Goal: Browse casually: Explore the website without a specific task or goal

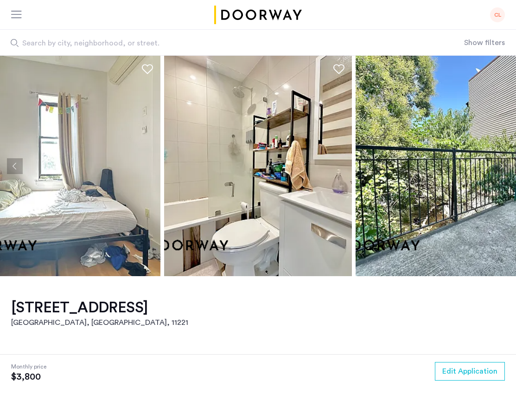
click at [501, 165] on button "Next apartment" at bounding box center [502, 166] width 16 height 16
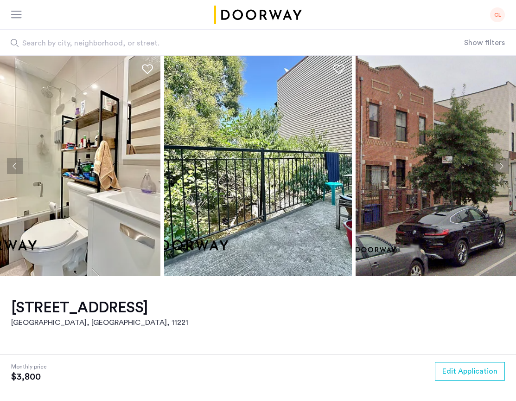
click at [501, 165] on button "Next apartment" at bounding box center [502, 166] width 16 height 16
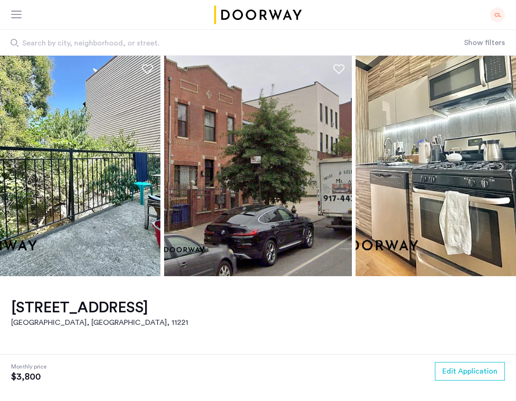
click at [501, 165] on button "Next apartment" at bounding box center [502, 166] width 16 height 16
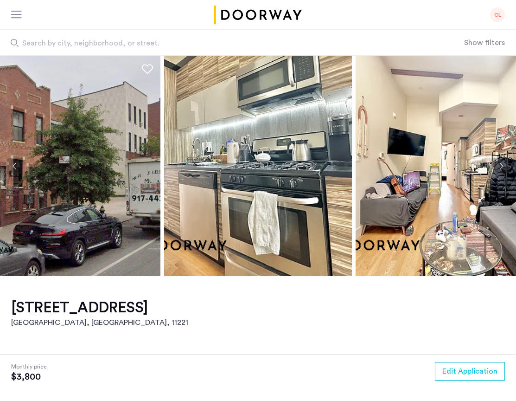
click at [501, 165] on button "Next apartment" at bounding box center [502, 166] width 16 height 16
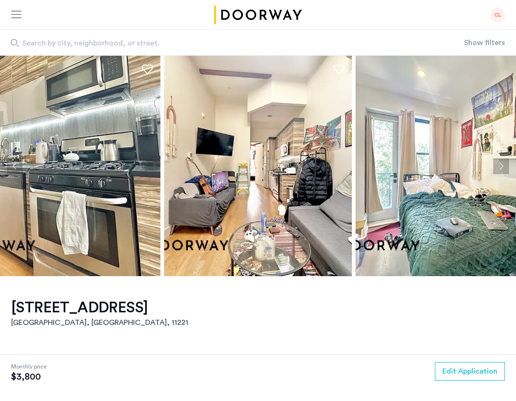
click at [501, 165] on button "Next apartment" at bounding box center [502, 166] width 16 height 16
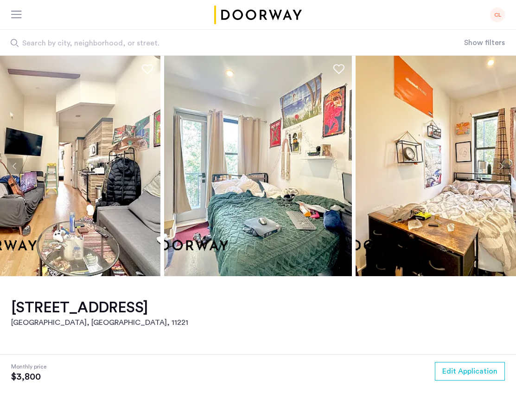
click at [501, 165] on button "Next apartment" at bounding box center [502, 166] width 16 height 16
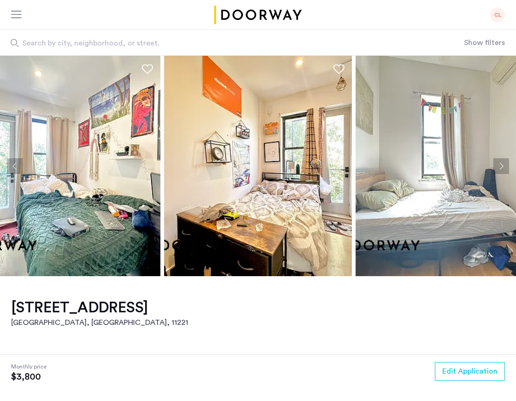
click at [501, 165] on button "Next apartment" at bounding box center [502, 166] width 16 height 16
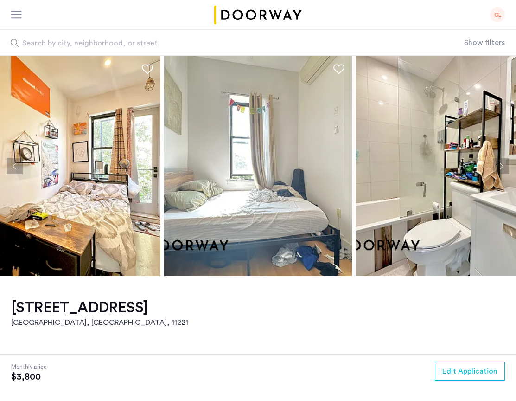
click at [501, 165] on button "Next apartment" at bounding box center [502, 166] width 16 height 16
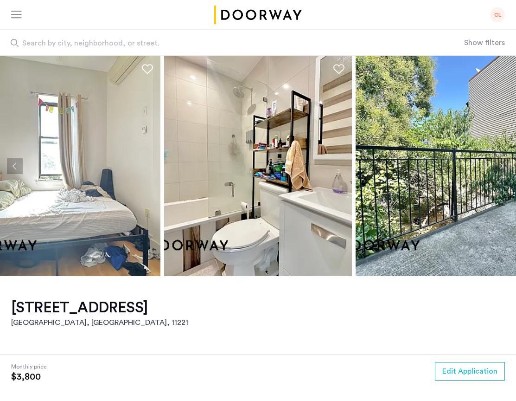
click at [501, 165] on button "Next apartment" at bounding box center [502, 166] width 16 height 16
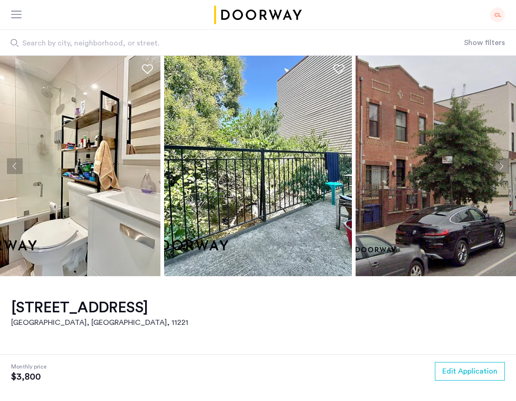
click at [501, 165] on button "Next apartment" at bounding box center [502, 166] width 16 height 16
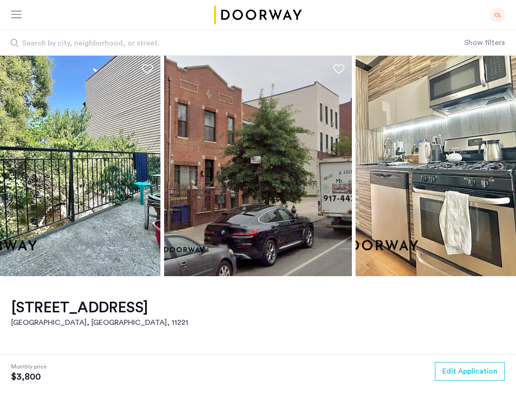
click at [501, 165] on button "Next apartment" at bounding box center [502, 166] width 16 height 16
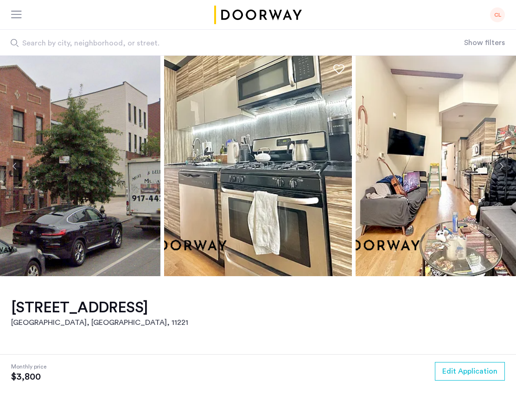
click at [501, 165] on button "Next apartment" at bounding box center [502, 166] width 16 height 16
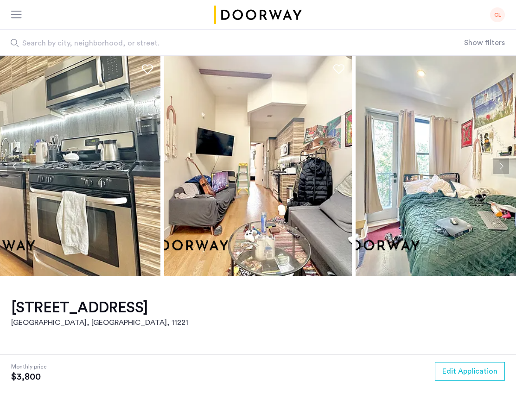
click at [501, 165] on button "Next apartment" at bounding box center [502, 166] width 16 height 16
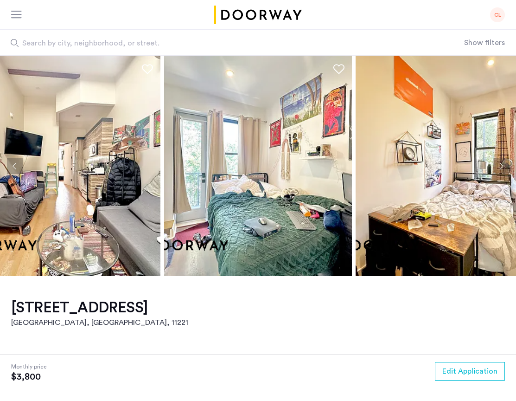
click at [501, 165] on button "Next apartment" at bounding box center [502, 166] width 16 height 16
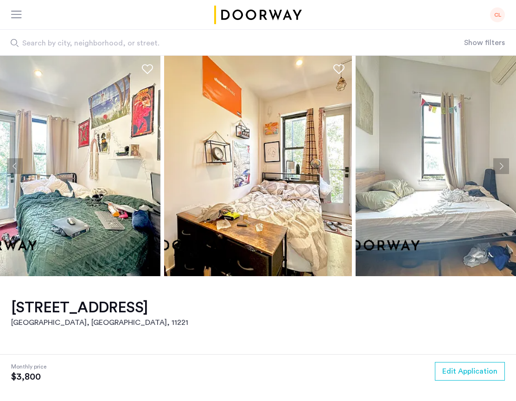
click at [501, 165] on button "Next apartment" at bounding box center [502, 166] width 16 height 16
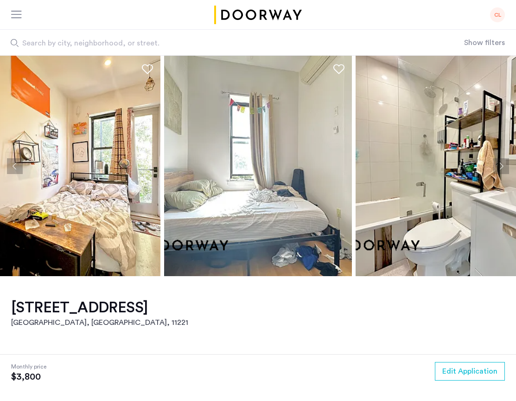
click at [501, 166] on button "Next apartment" at bounding box center [502, 166] width 16 height 16
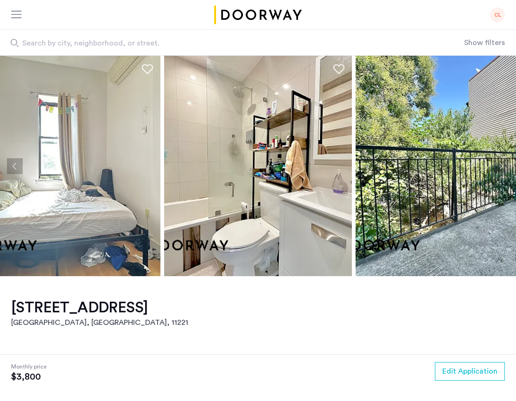
click at [501, 166] on button "Next apartment" at bounding box center [502, 166] width 16 height 16
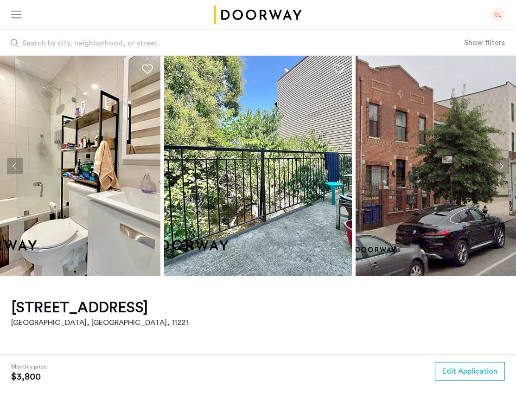
click at [501, 166] on button "Next apartment" at bounding box center [502, 166] width 16 height 16
click at [498, 174] on button "Next apartment" at bounding box center [502, 166] width 16 height 16
